Goal: Information Seeking & Learning: Learn about a topic

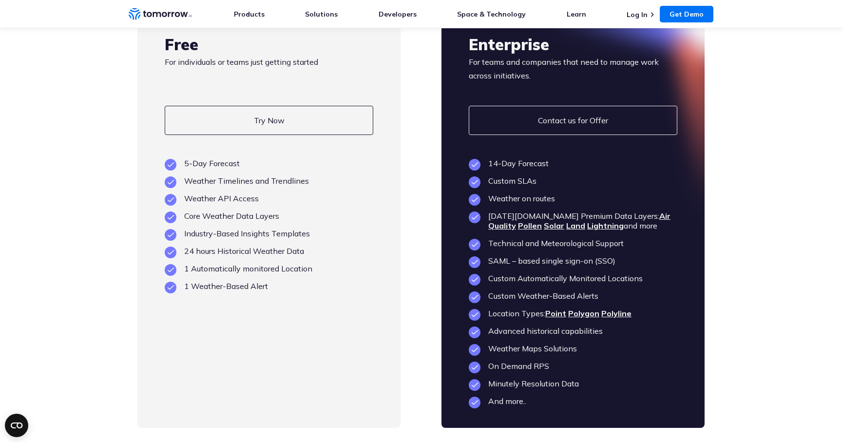
scroll to position [2252, 0]
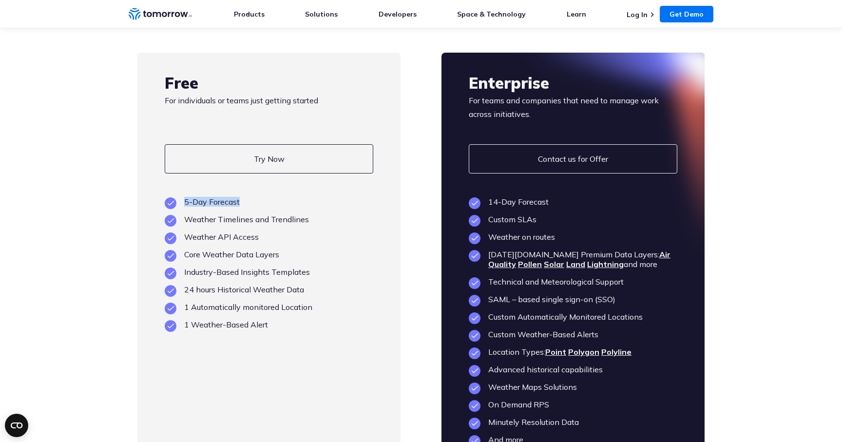
drag, startPoint x: 182, startPoint y: 220, endPoint x: 256, endPoint y: 220, distance: 74.6
click at [256, 207] on li "5-Day Forecast" at bounding box center [269, 202] width 209 height 10
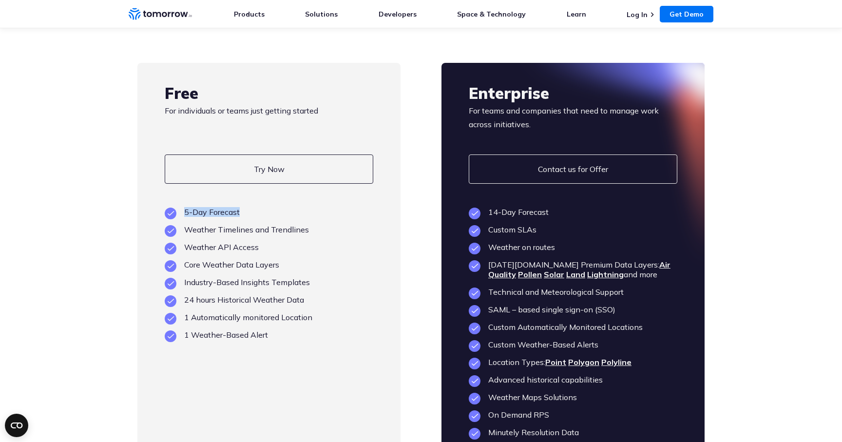
scroll to position [2243, 0]
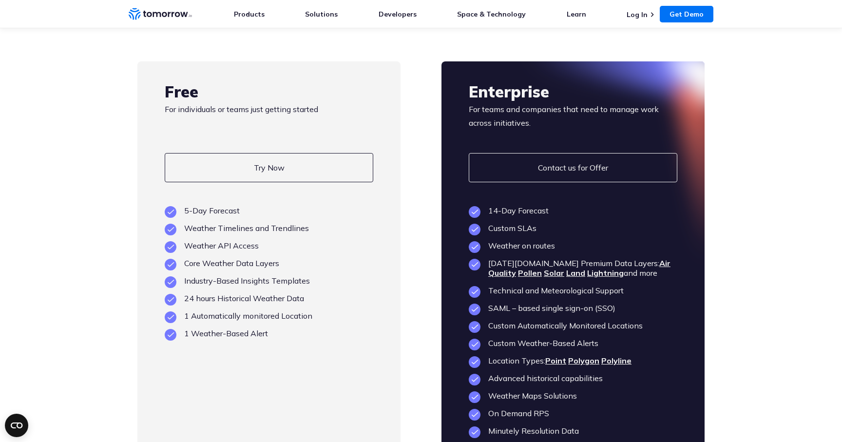
click at [216, 215] on li "5-Day Forecast" at bounding box center [269, 211] width 209 height 10
click at [213, 215] on li "5-Day Forecast" at bounding box center [269, 211] width 209 height 10
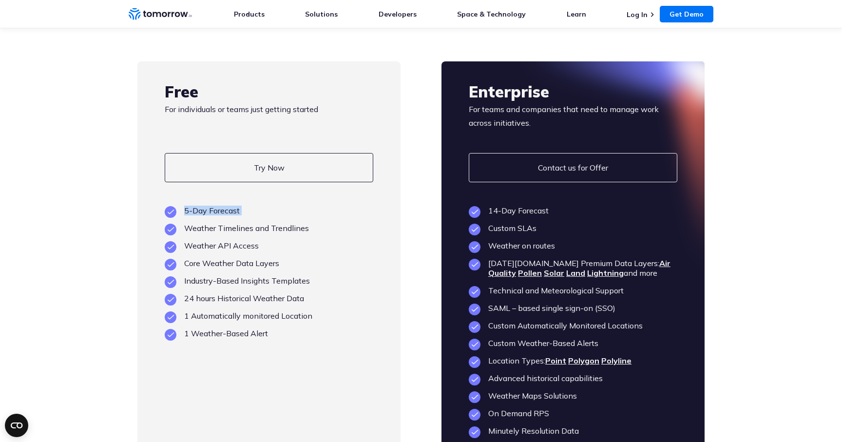
click at [213, 215] on li "5-Day Forecast" at bounding box center [269, 211] width 209 height 10
drag, startPoint x: 485, startPoint y: 231, endPoint x: 559, endPoint y: 230, distance: 74.1
click at [559, 215] on li "14-Day Forecast" at bounding box center [573, 211] width 209 height 10
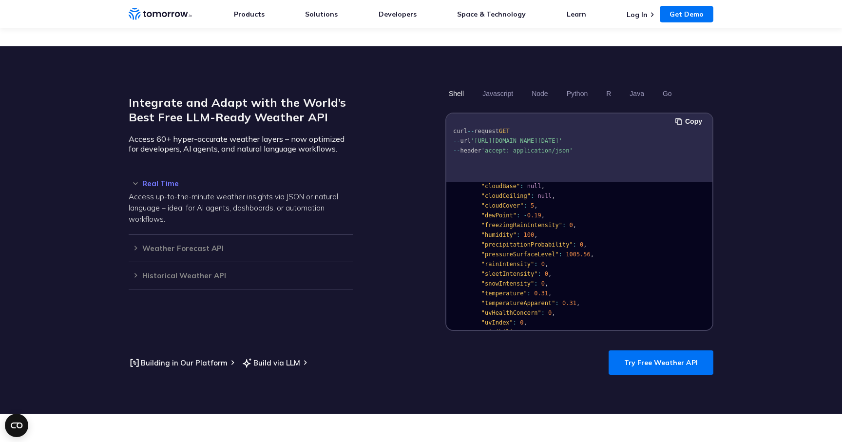
scroll to position [0, 0]
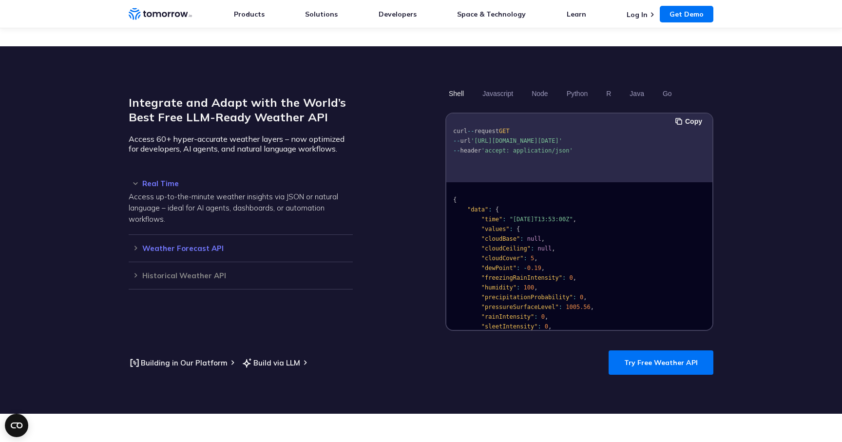
click at [135, 245] on h3 "Weather Forecast API" at bounding box center [241, 248] width 224 height 7
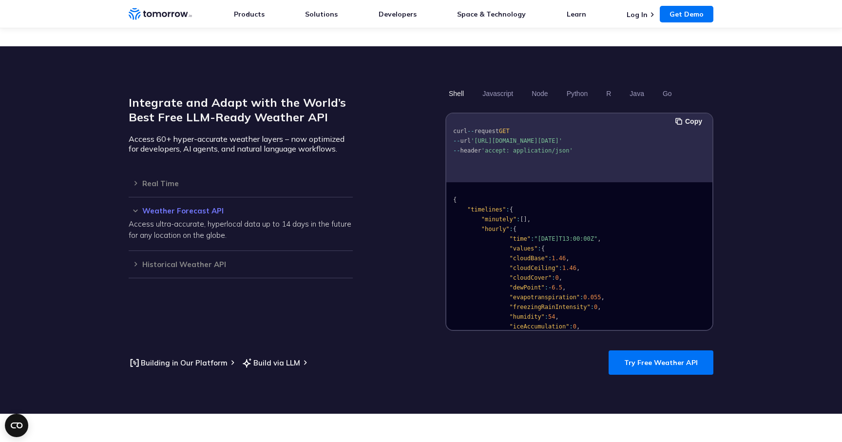
click at [317, 218] on p "Access ultra-accurate, hyperlocal data up to 14 days in the future for any loca…" at bounding box center [241, 229] width 224 height 22
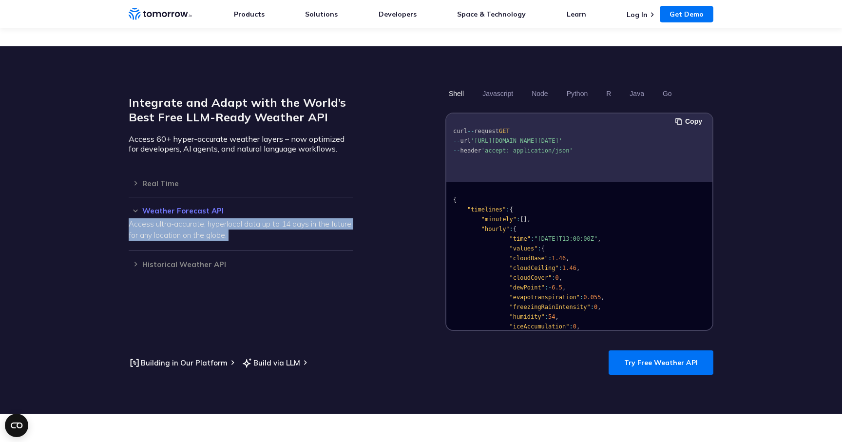
click at [317, 218] on p "Access ultra-accurate, hyperlocal data up to 14 days in the future for any loca…" at bounding box center [241, 229] width 224 height 22
click at [316, 218] on p "Access ultra-accurate, hyperlocal data up to 14 days in the future for any loca…" at bounding box center [241, 229] width 224 height 22
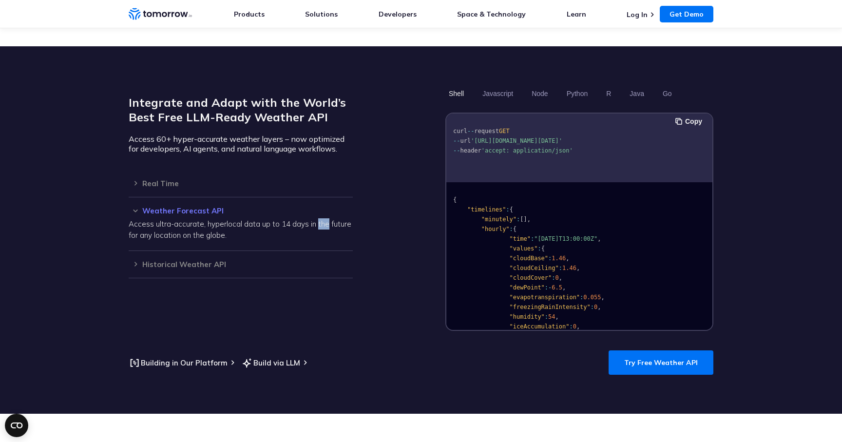
click at [316, 218] on p "Access ultra-accurate, hyperlocal data up to 14 days in the future for any loca…" at bounding box center [241, 229] width 224 height 22
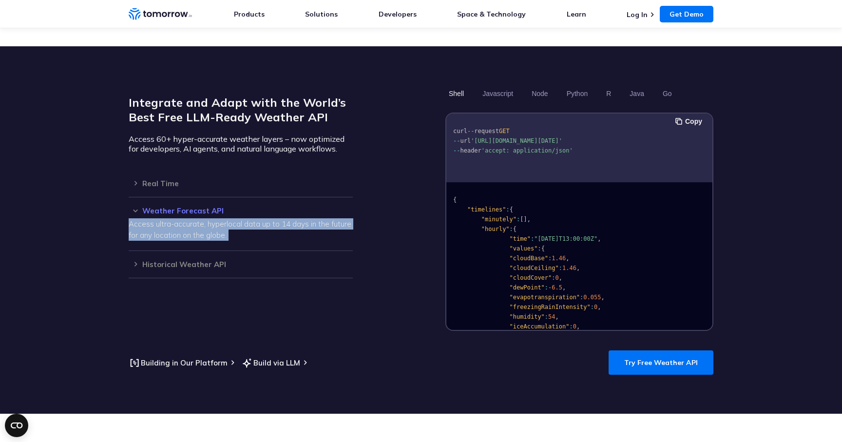
click at [316, 218] on p "Access ultra-accurate, hyperlocal data up to 14 days in the future for any loca…" at bounding box center [241, 229] width 224 height 22
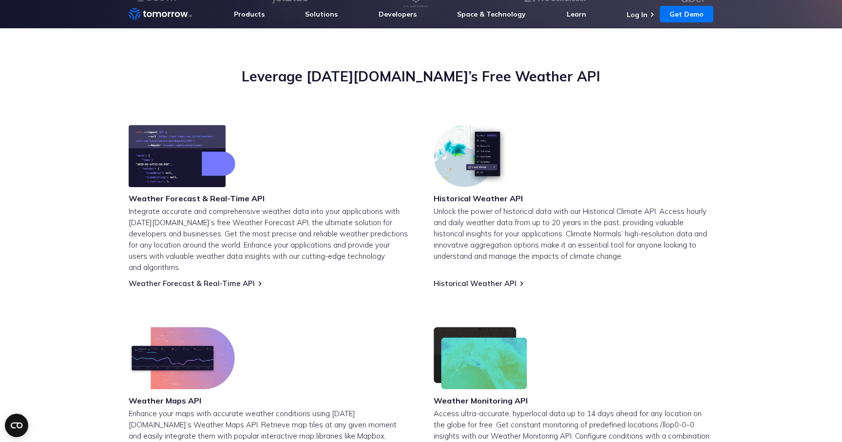
scroll to position [284, 0]
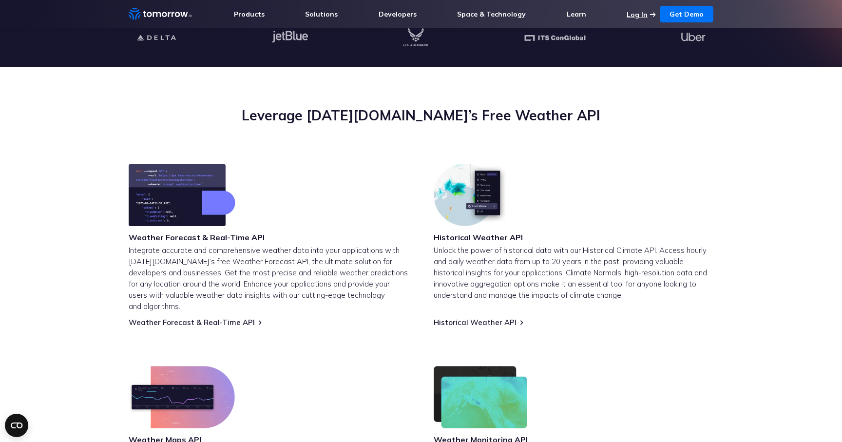
click at [647, 16] on link "Log In" at bounding box center [637, 14] width 21 height 9
